Goal: Task Accomplishment & Management: Complete application form

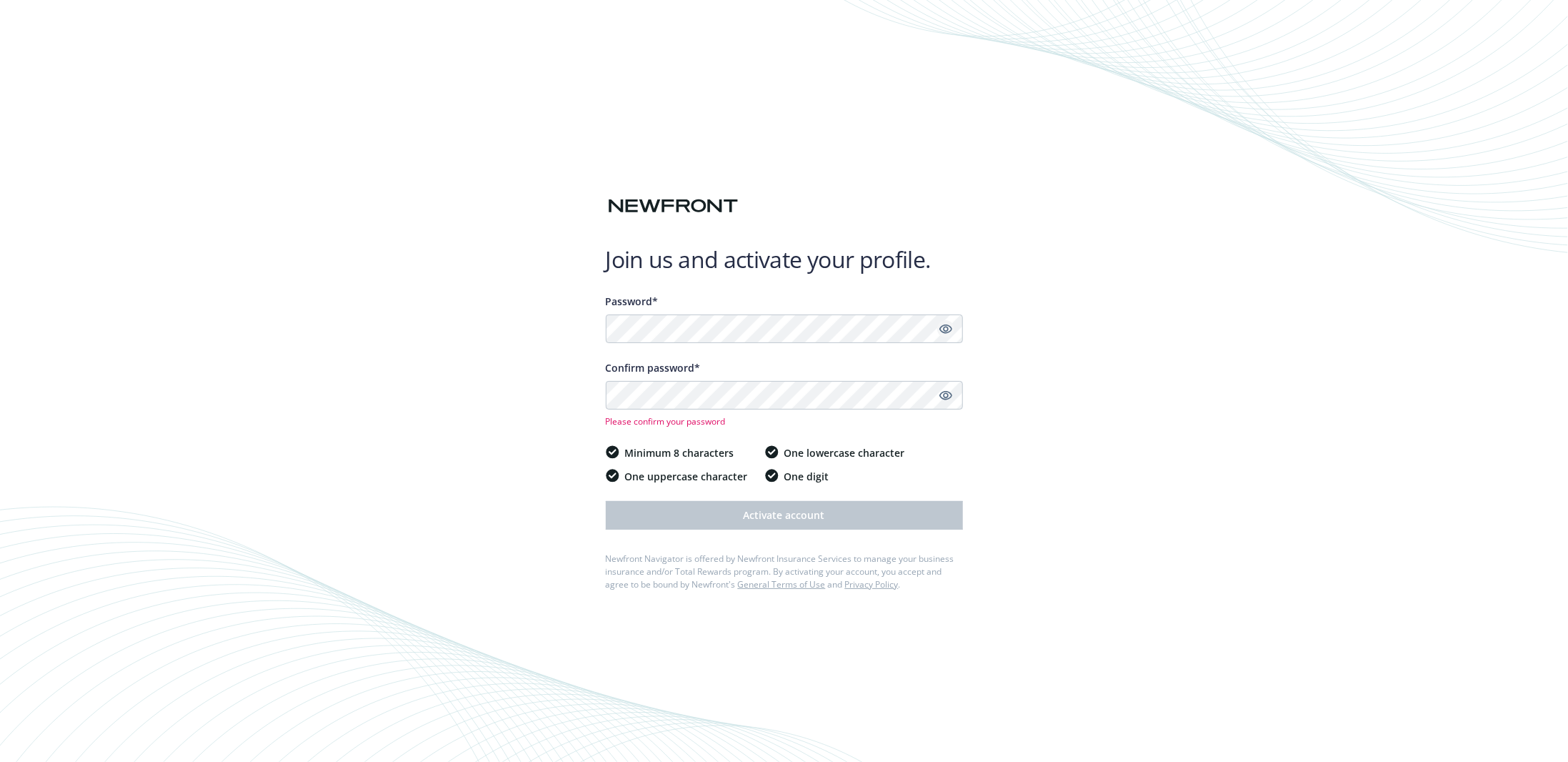
click at [945, 329] on icon "Show password" at bounding box center [946, 329] width 13 height 13
click at [949, 393] on icon "Show password" at bounding box center [946, 395] width 13 height 13
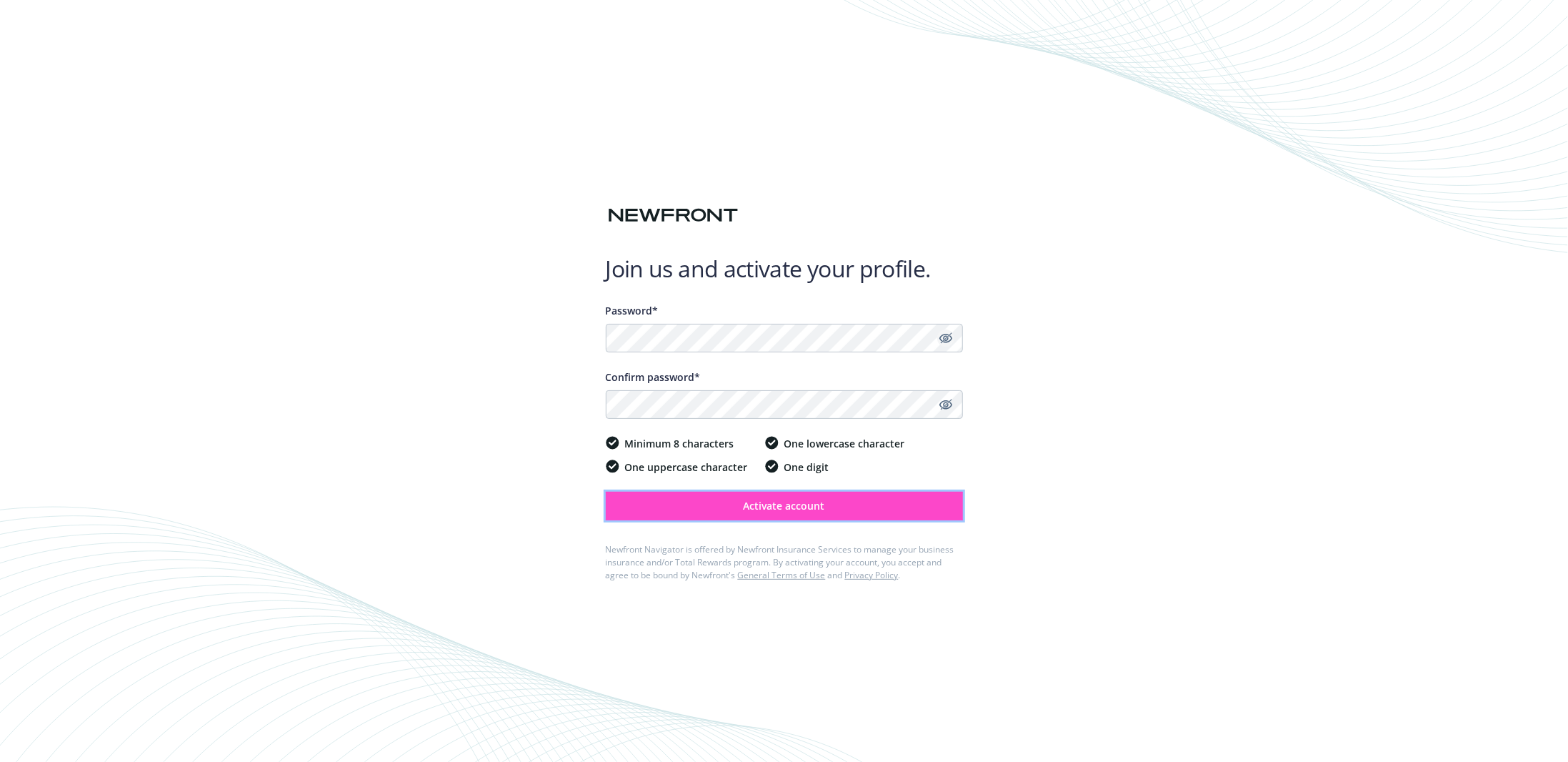
click at [802, 506] on span "Activate account" at bounding box center [784, 505] width 81 height 13
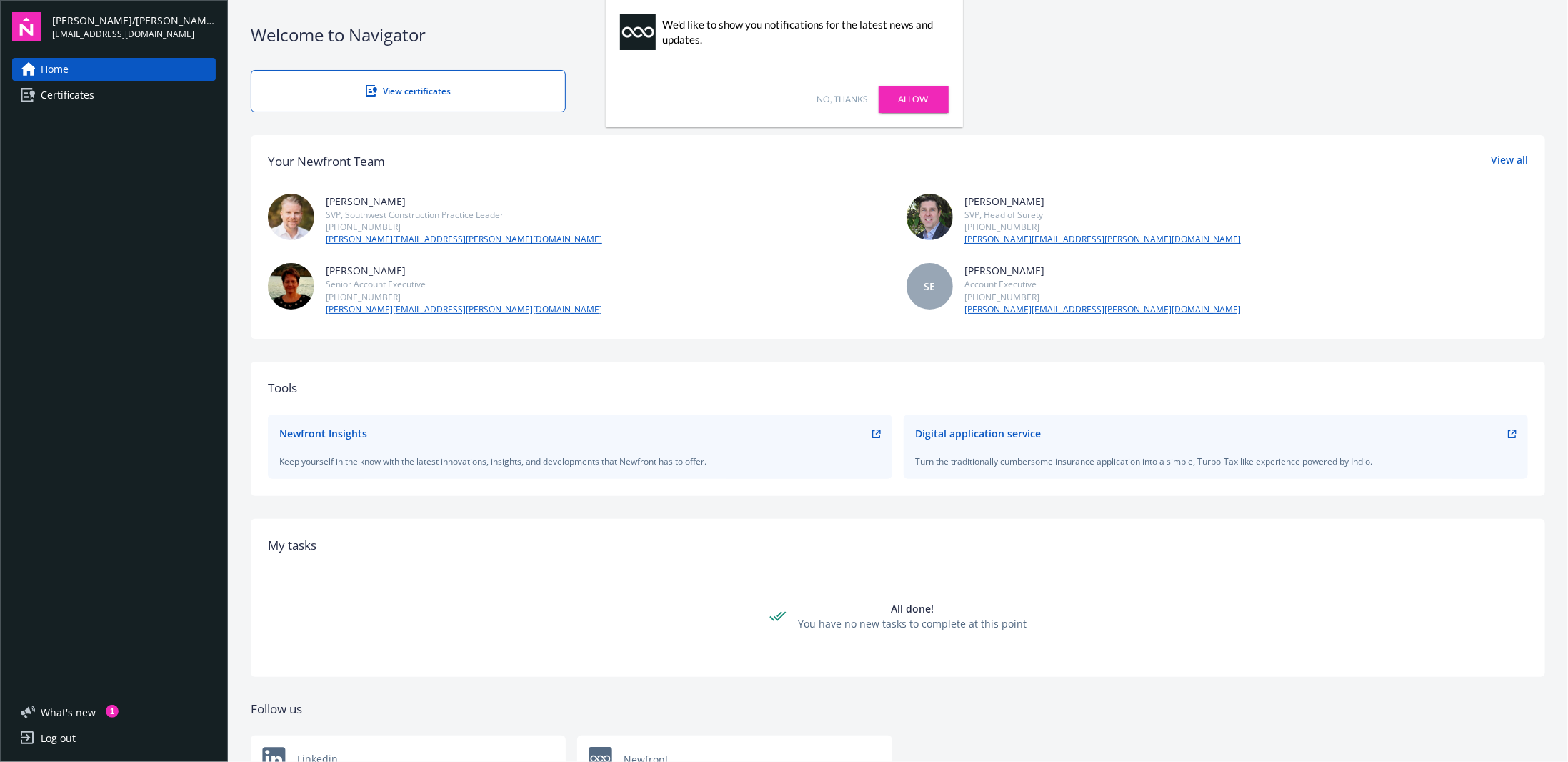
click at [919, 97] on link "Allow" at bounding box center [913, 99] width 70 height 27
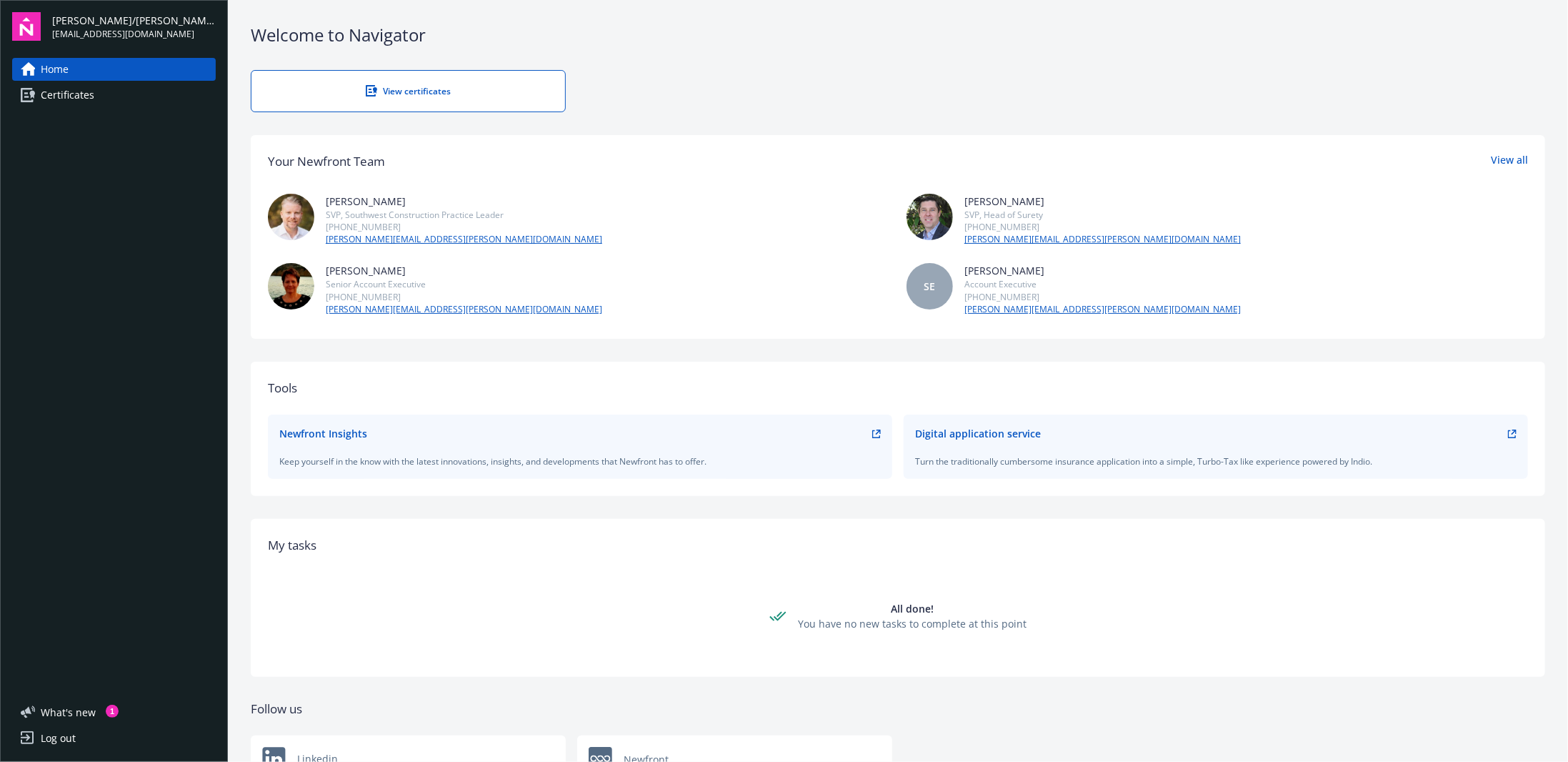
click at [65, 89] on span "Certificates" at bounding box center [67, 95] width 54 height 23
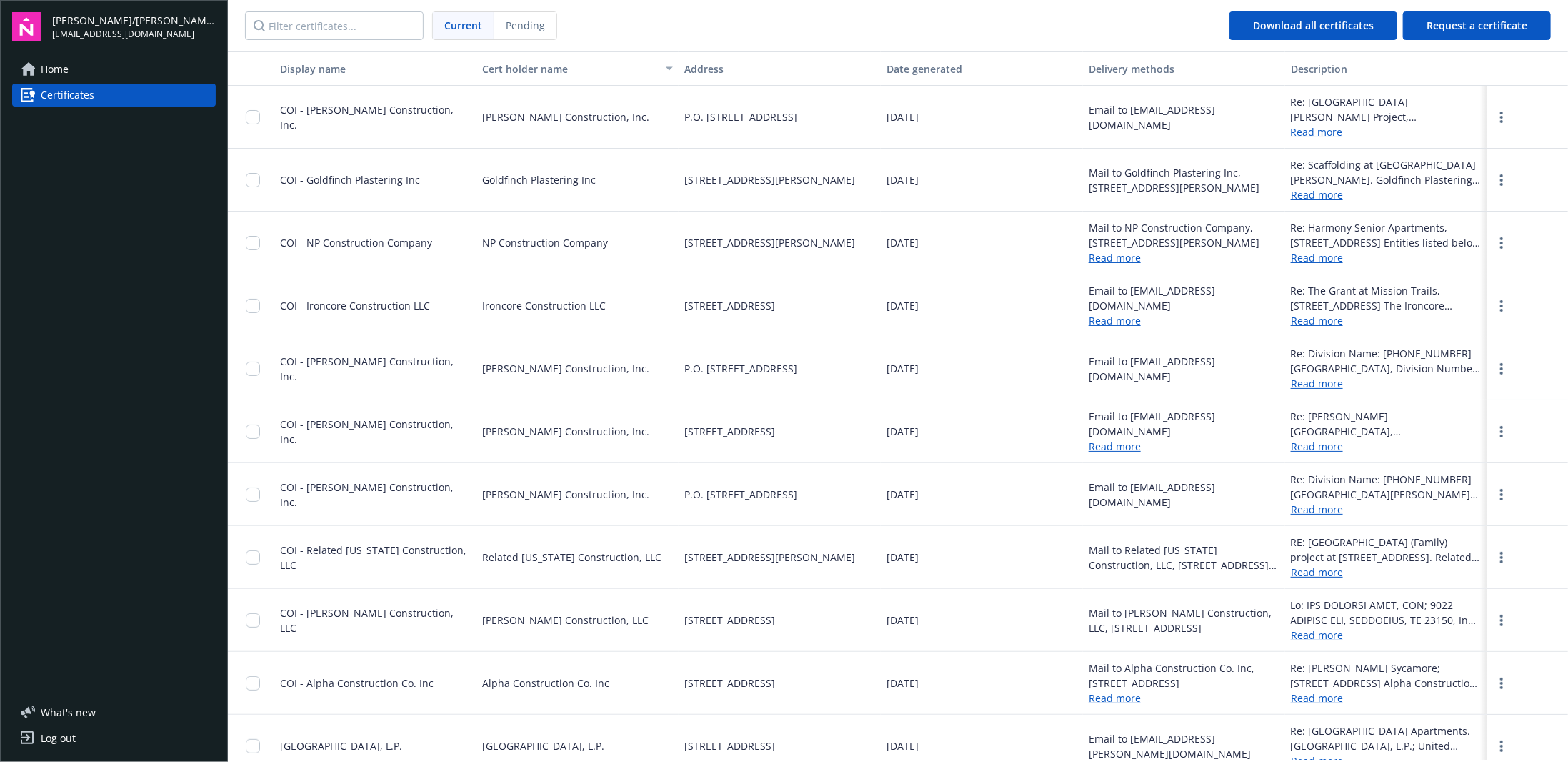
click at [69, 75] on link "Home" at bounding box center [113, 69] width 203 height 23
